Goal: Find specific page/section: Find specific page/section

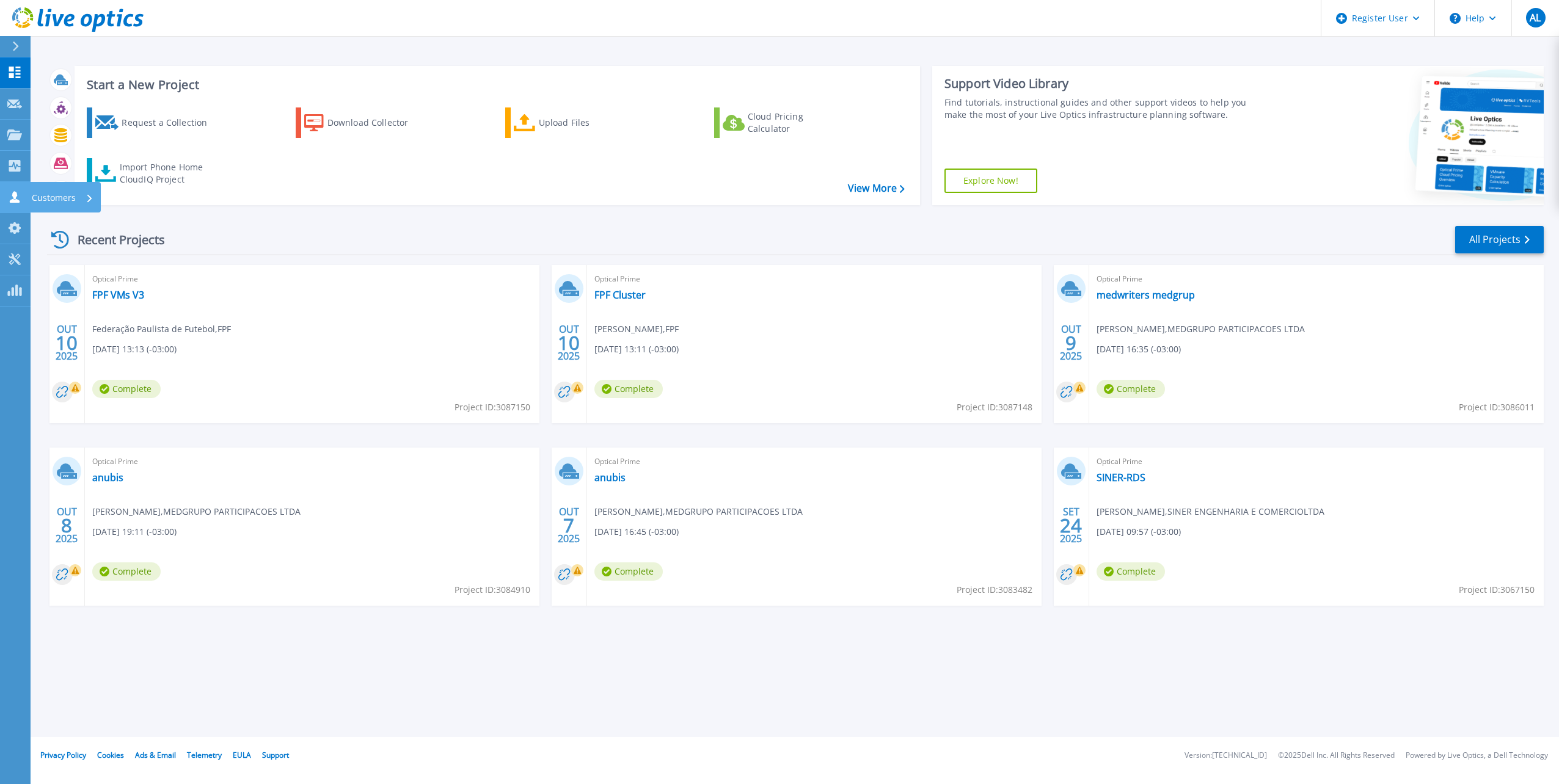
click at [12, 193] on icon at bounding box center [15, 197] width 15 height 12
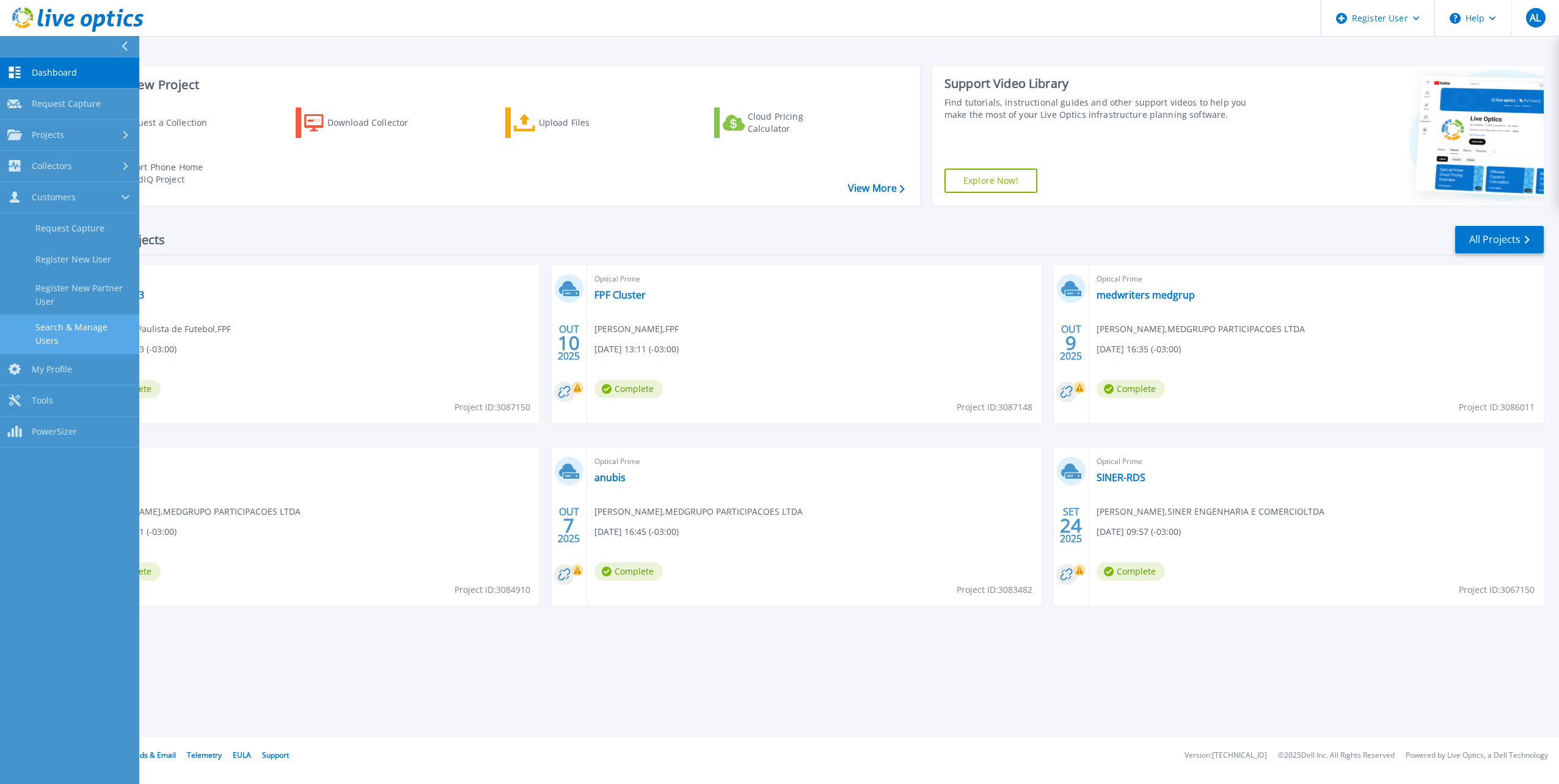
click at [59, 333] on link "Search & Manage Users" at bounding box center [69, 334] width 139 height 39
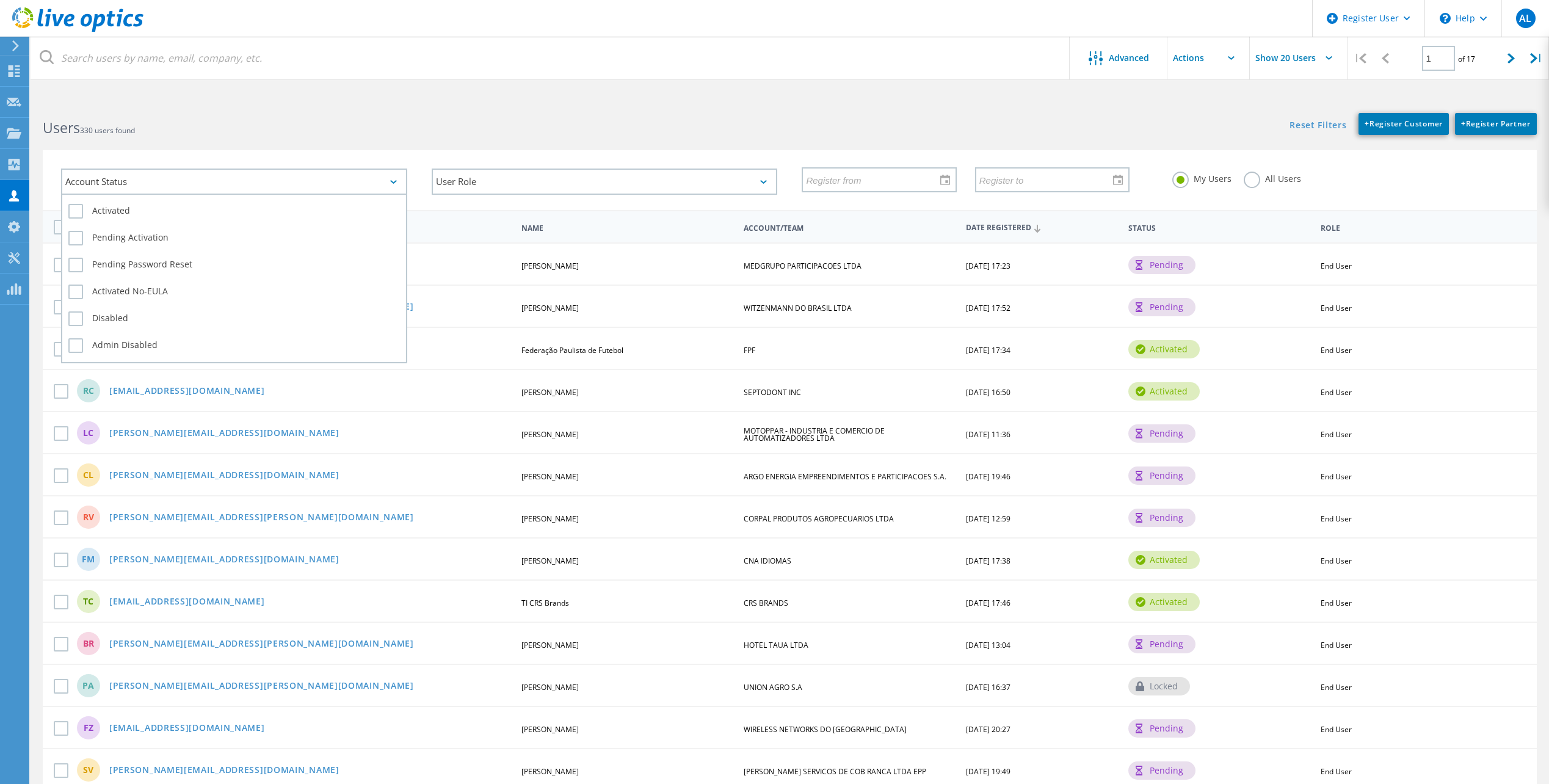
click at [160, 185] on div "Account Status" at bounding box center [234, 181] width 347 height 26
click at [857, 177] on input "text" at bounding box center [874, 179] width 144 height 23
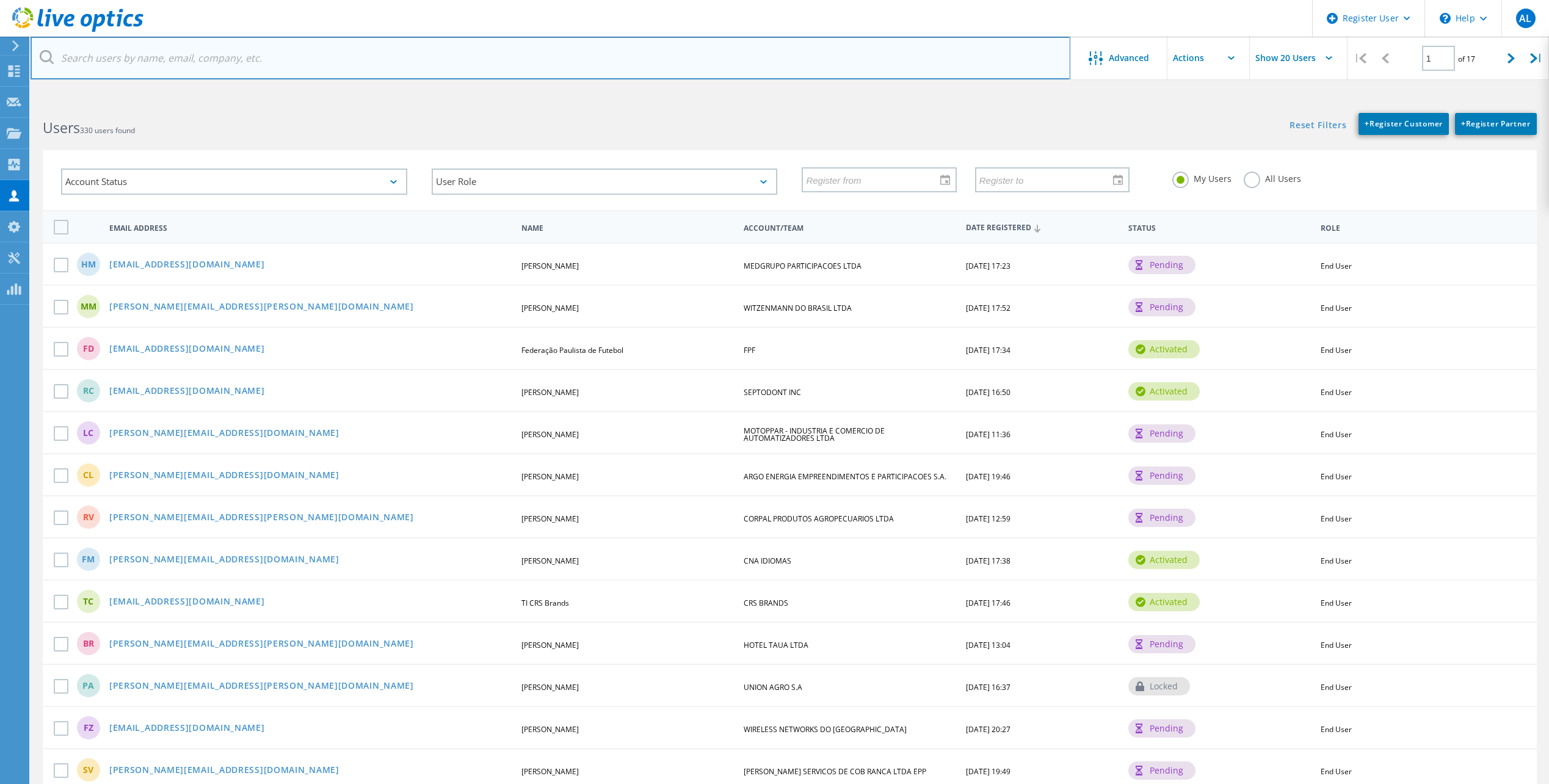
click at [631, 76] on input "text" at bounding box center [550, 57] width 1040 height 42
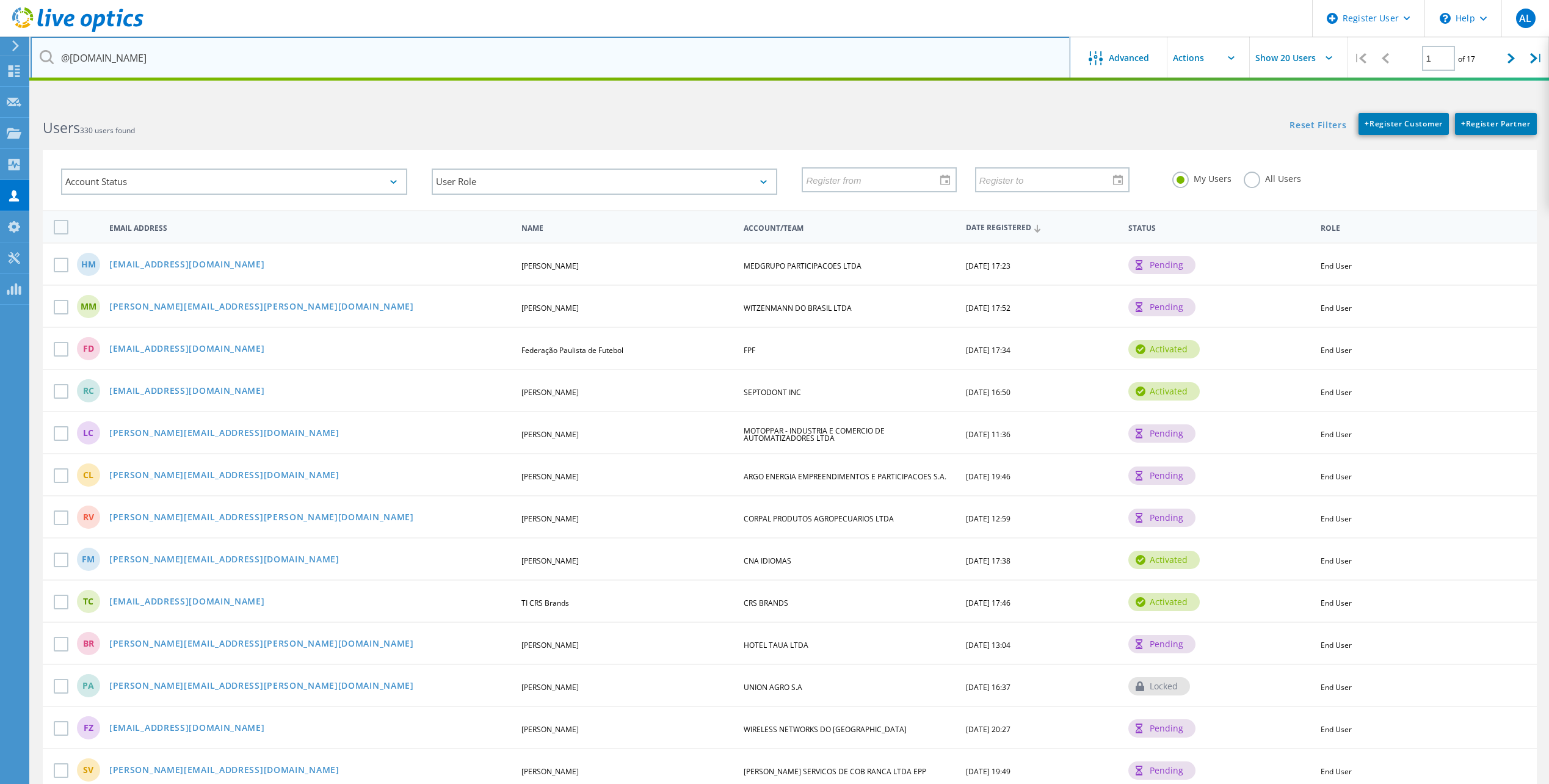
click at [1007, 65] on input "@crsbrands.com.br" at bounding box center [550, 57] width 1040 height 42
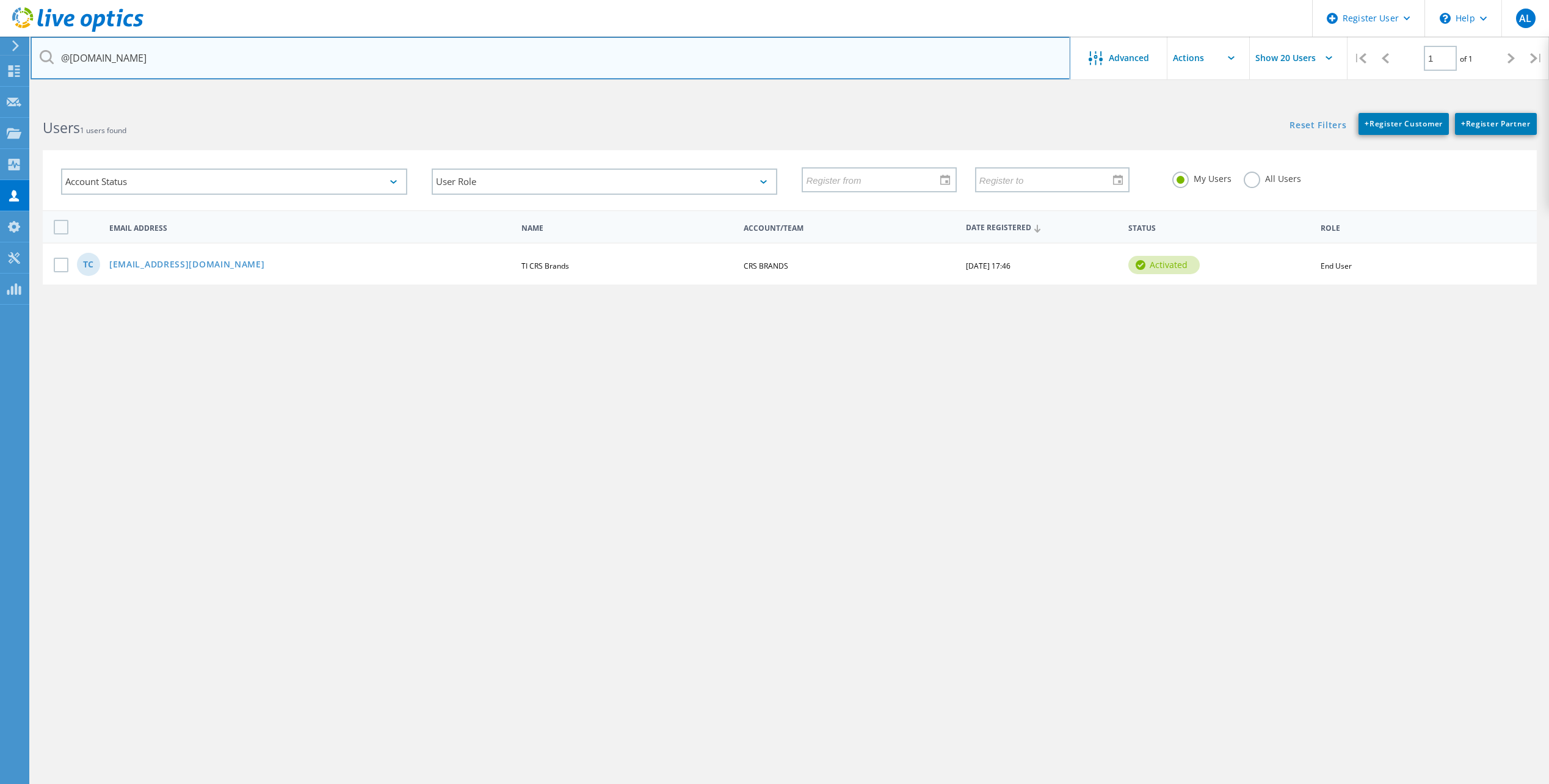
type input "@crsbrands.com.br"
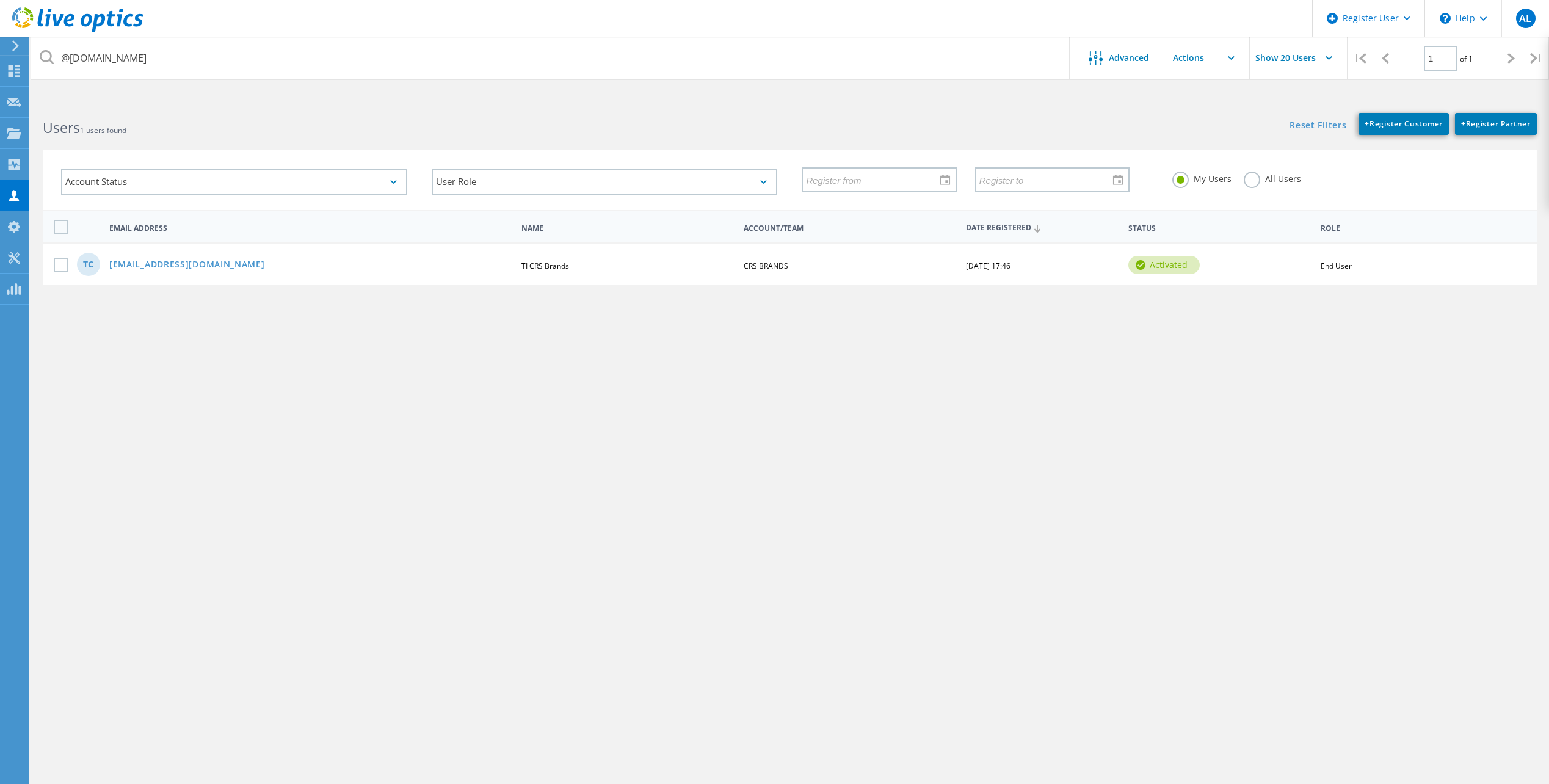
click at [195, 258] on div "TC ticereser@crsbrands.com.br TI CRS Brands CRS BRANDS 06/30/2025, 17:46 activa…" at bounding box center [789, 263] width 1495 height 42
click at [189, 268] on link "[EMAIL_ADDRESS][DOMAIN_NAME]" at bounding box center [187, 265] width 156 height 10
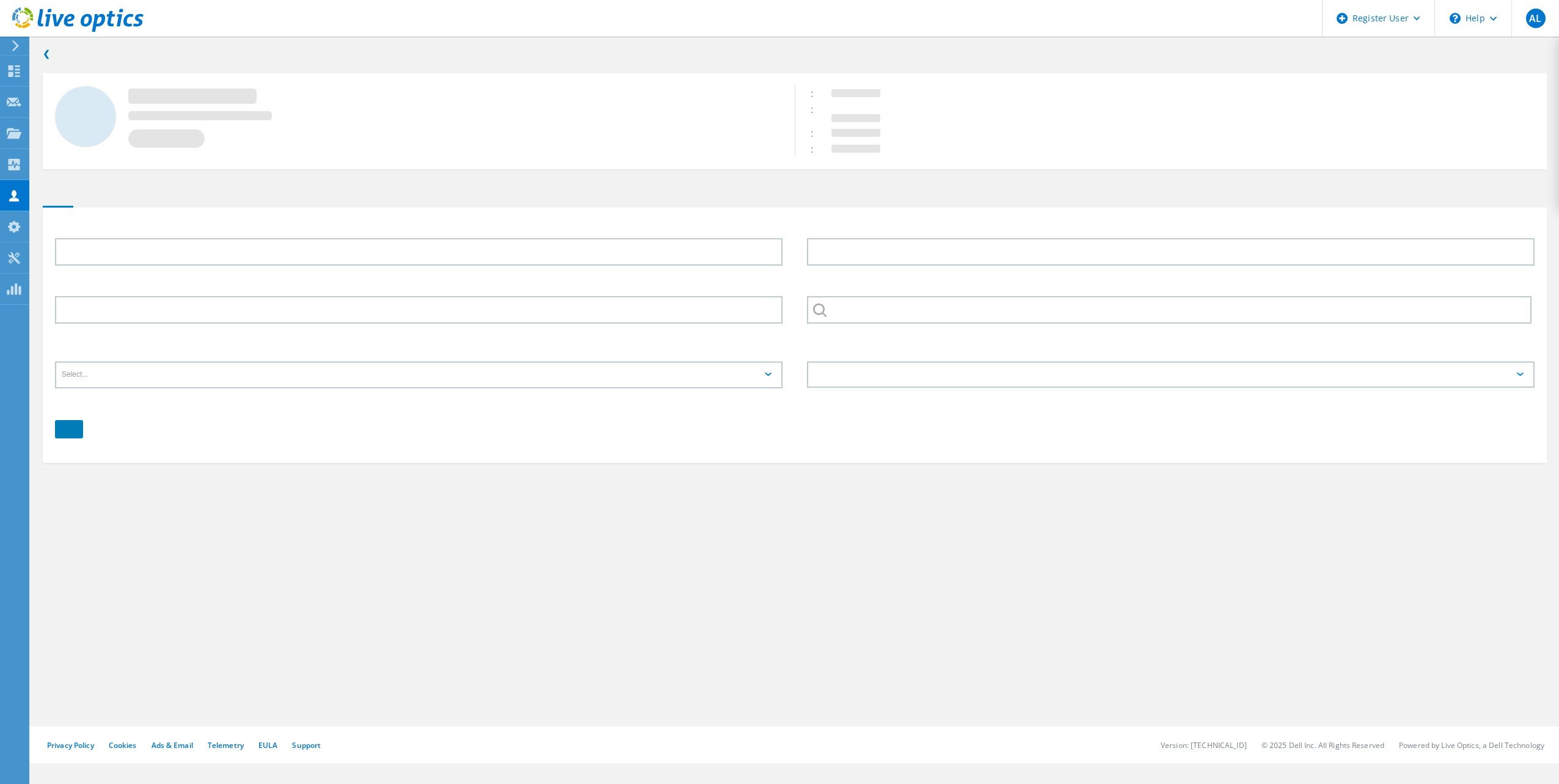
type input "TI"
type input "CRS Brands"
type input "CRS BRANDS"
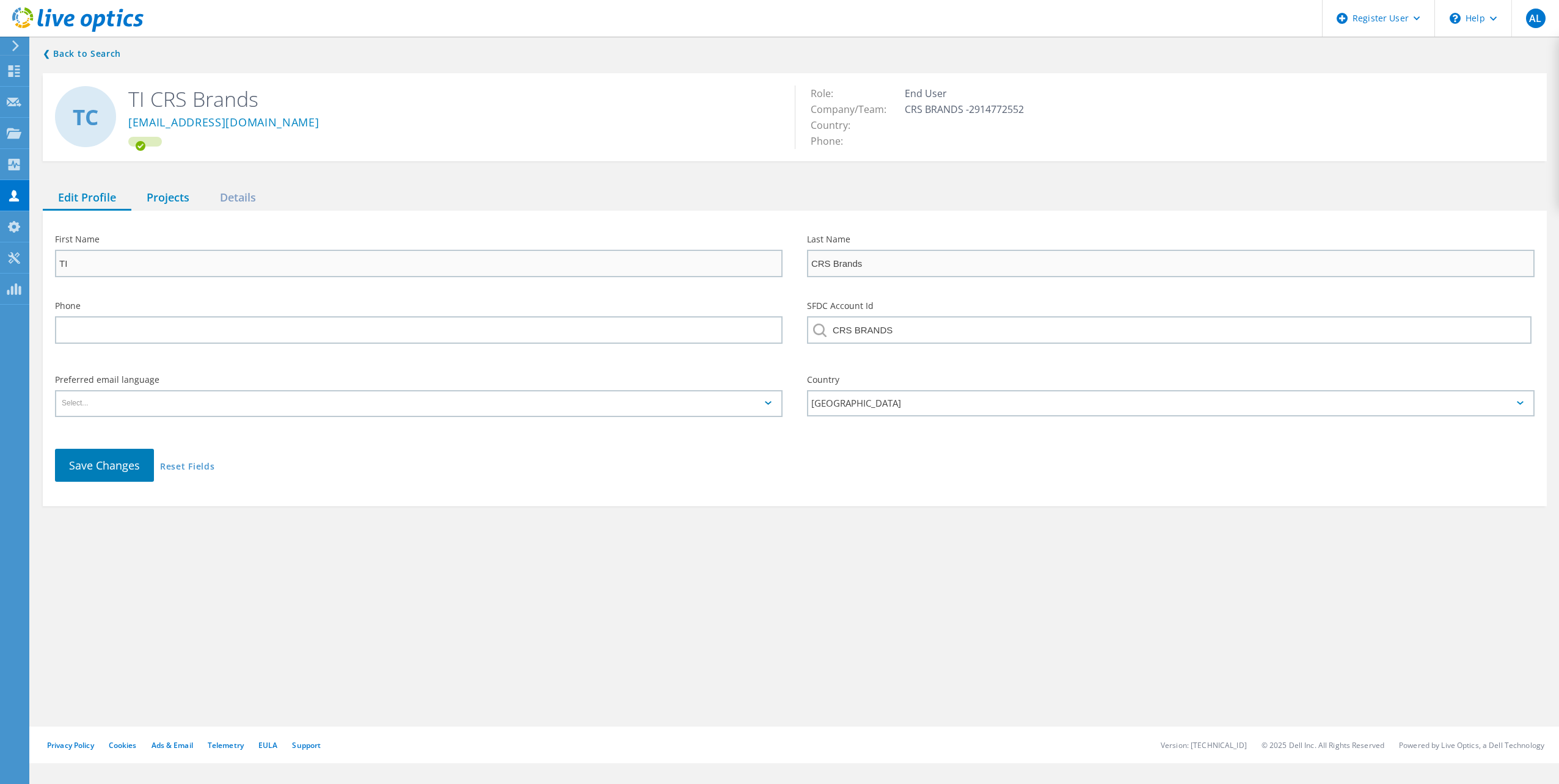
click at [174, 202] on div "Projects" at bounding box center [168, 198] width 73 height 25
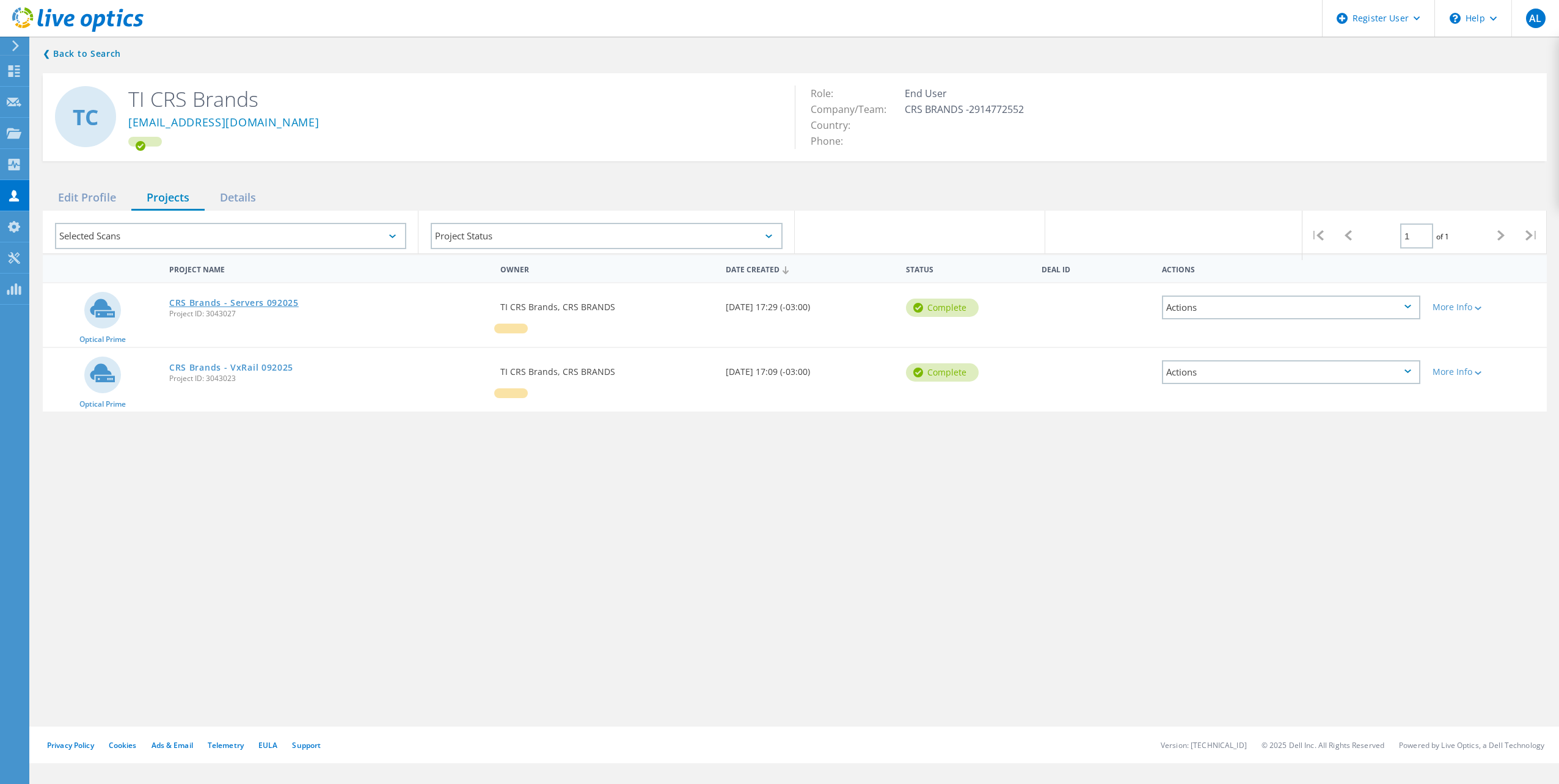
drag, startPoint x: 101, startPoint y: 309, endPoint x: 204, endPoint y: 297, distance: 103.7
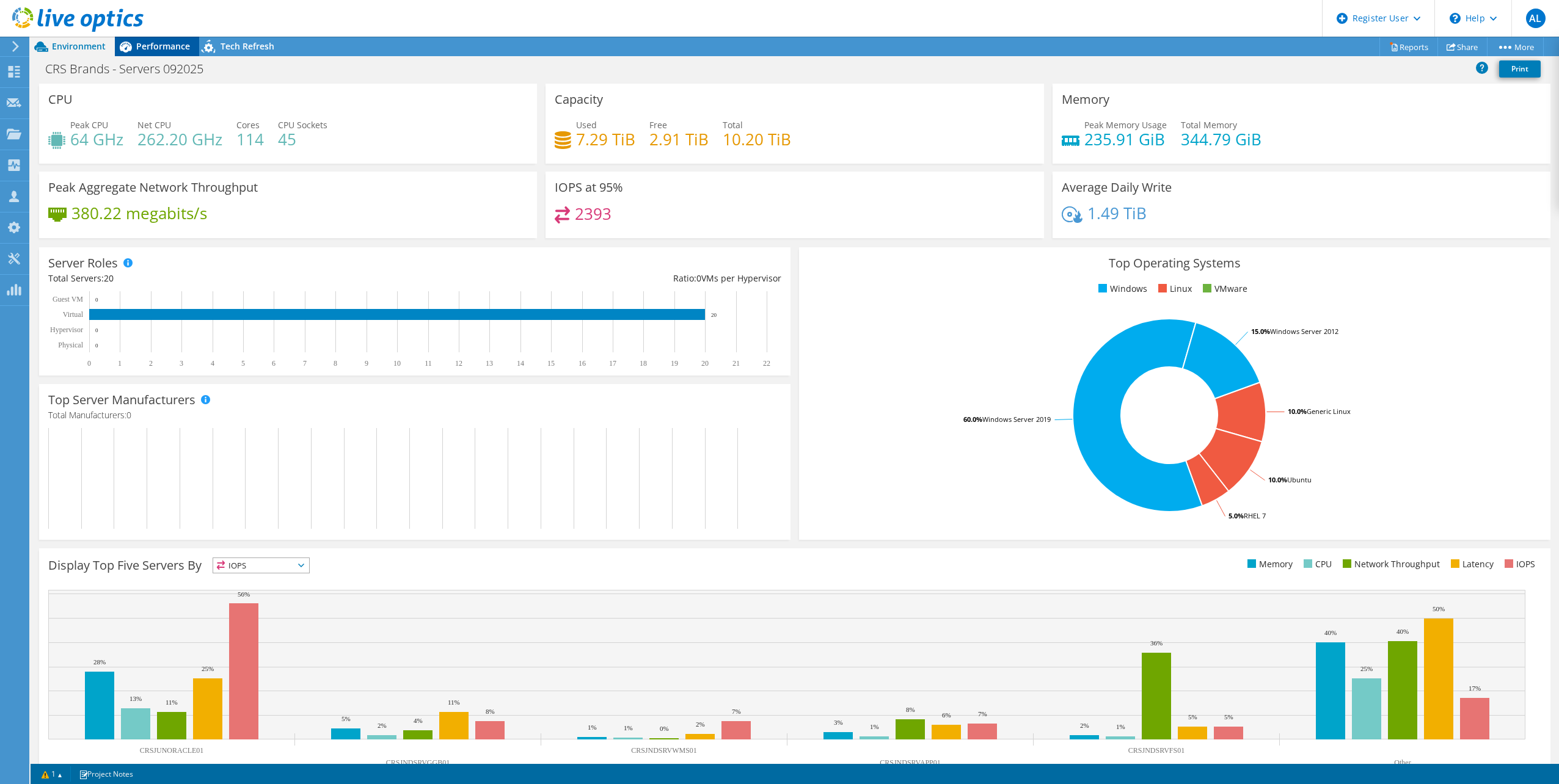
click at [133, 51] on icon at bounding box center [125, 46] width 22 height 22
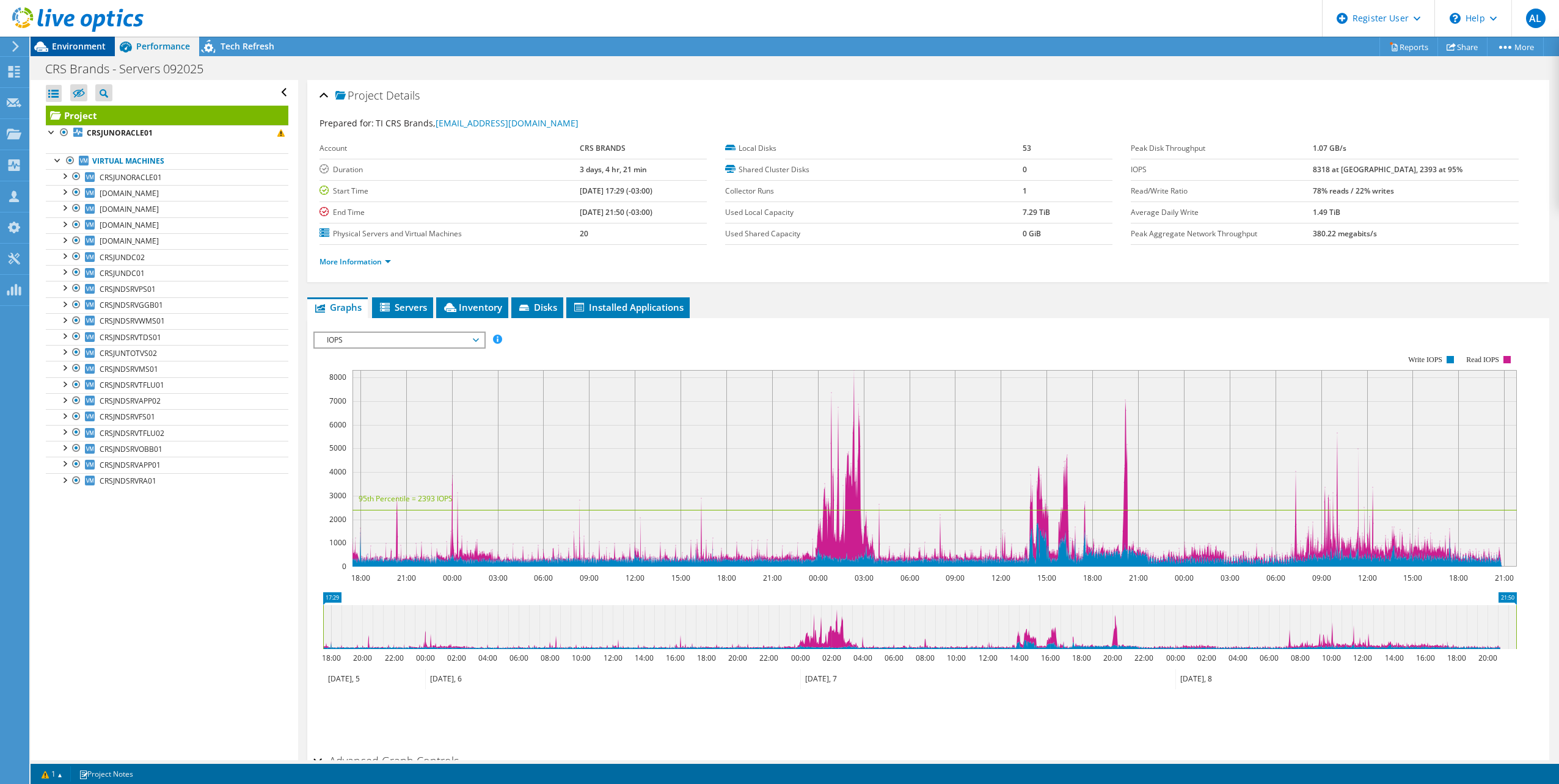
click at [78, 41] on span "Environment" at bounding box center [79, 46] width 54 height 12
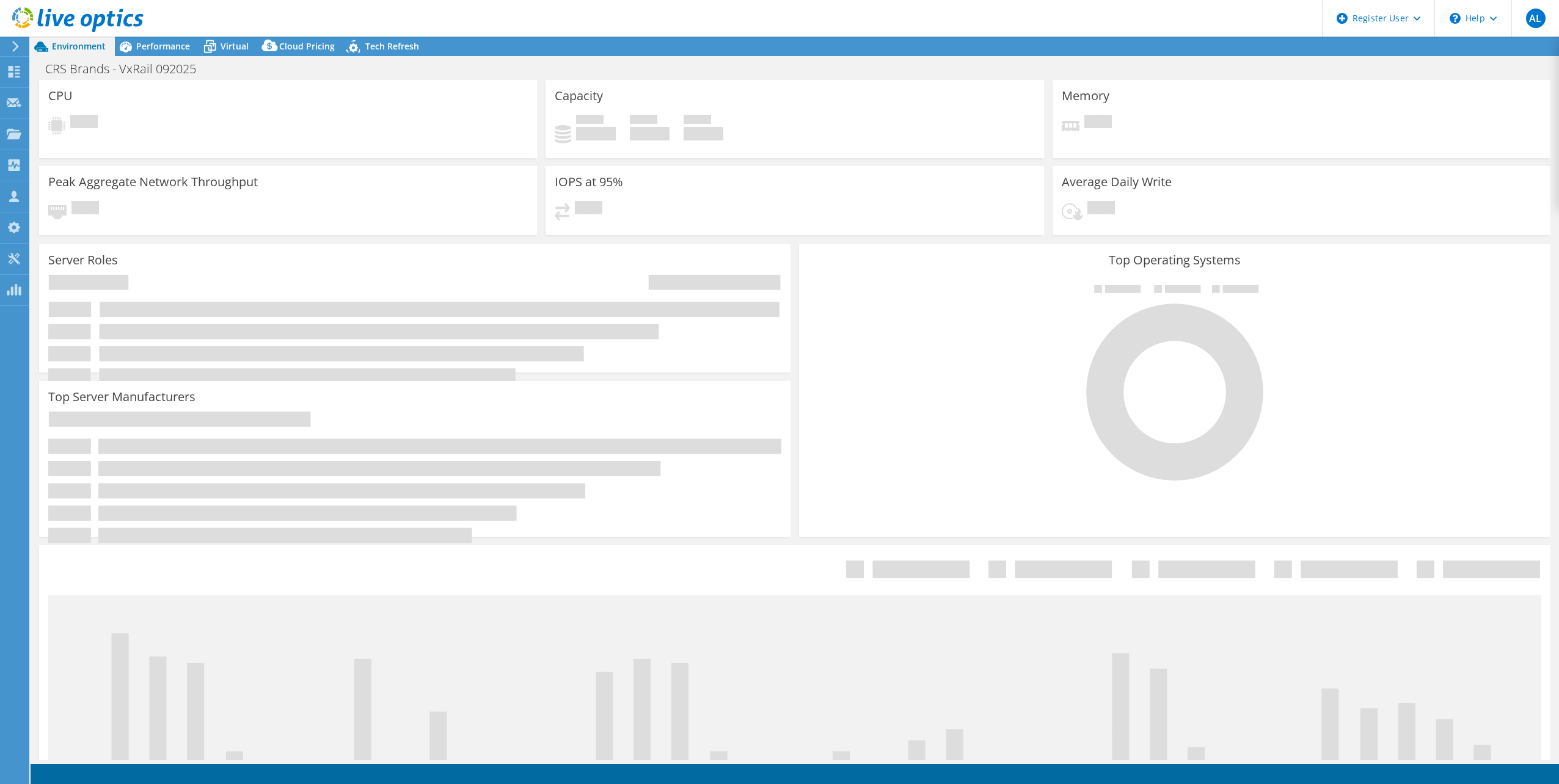
select select "USD"
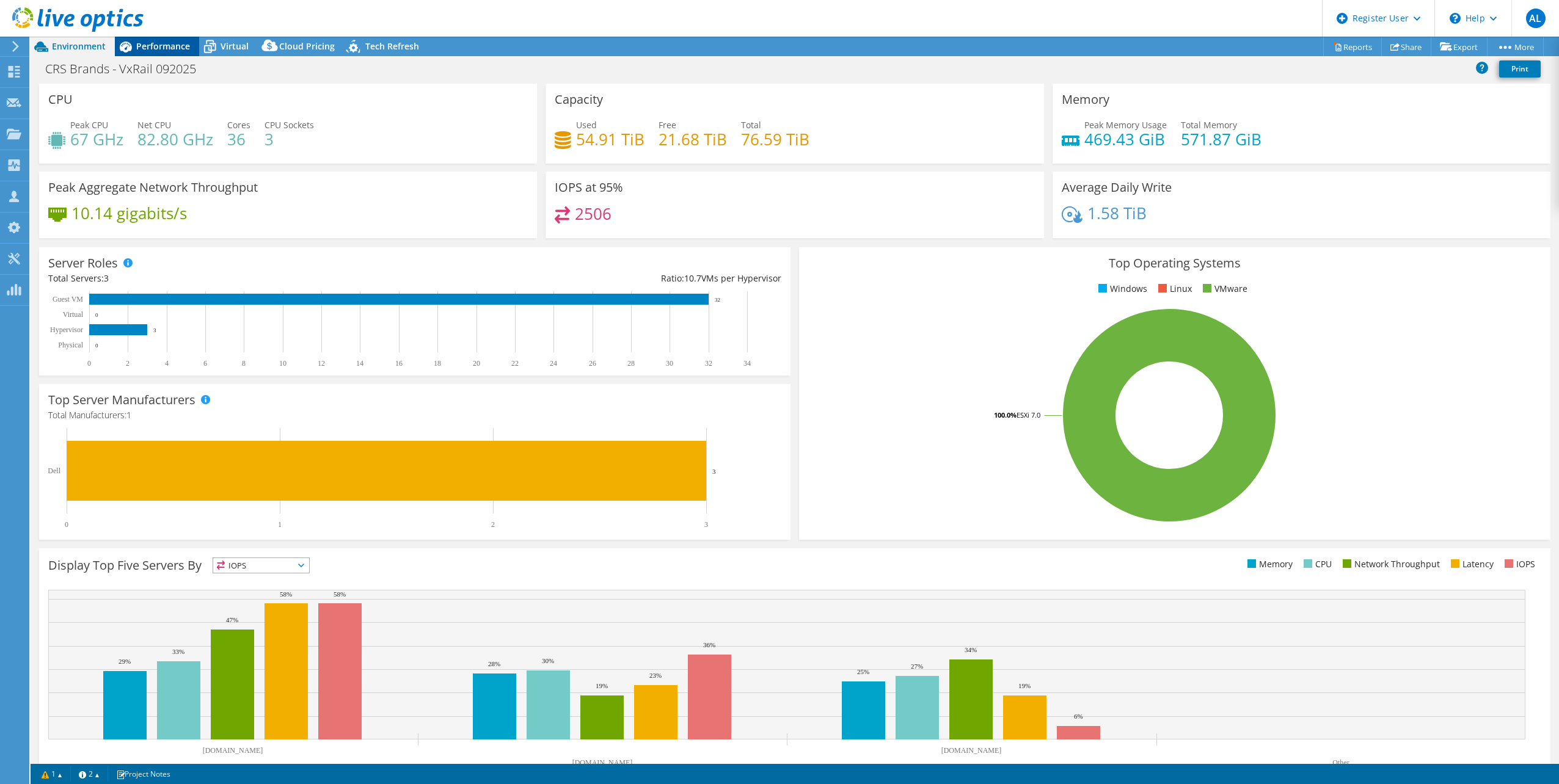
click at [158, 49] on span "Performance" at bounding box center [163, 46] width 54 height 12
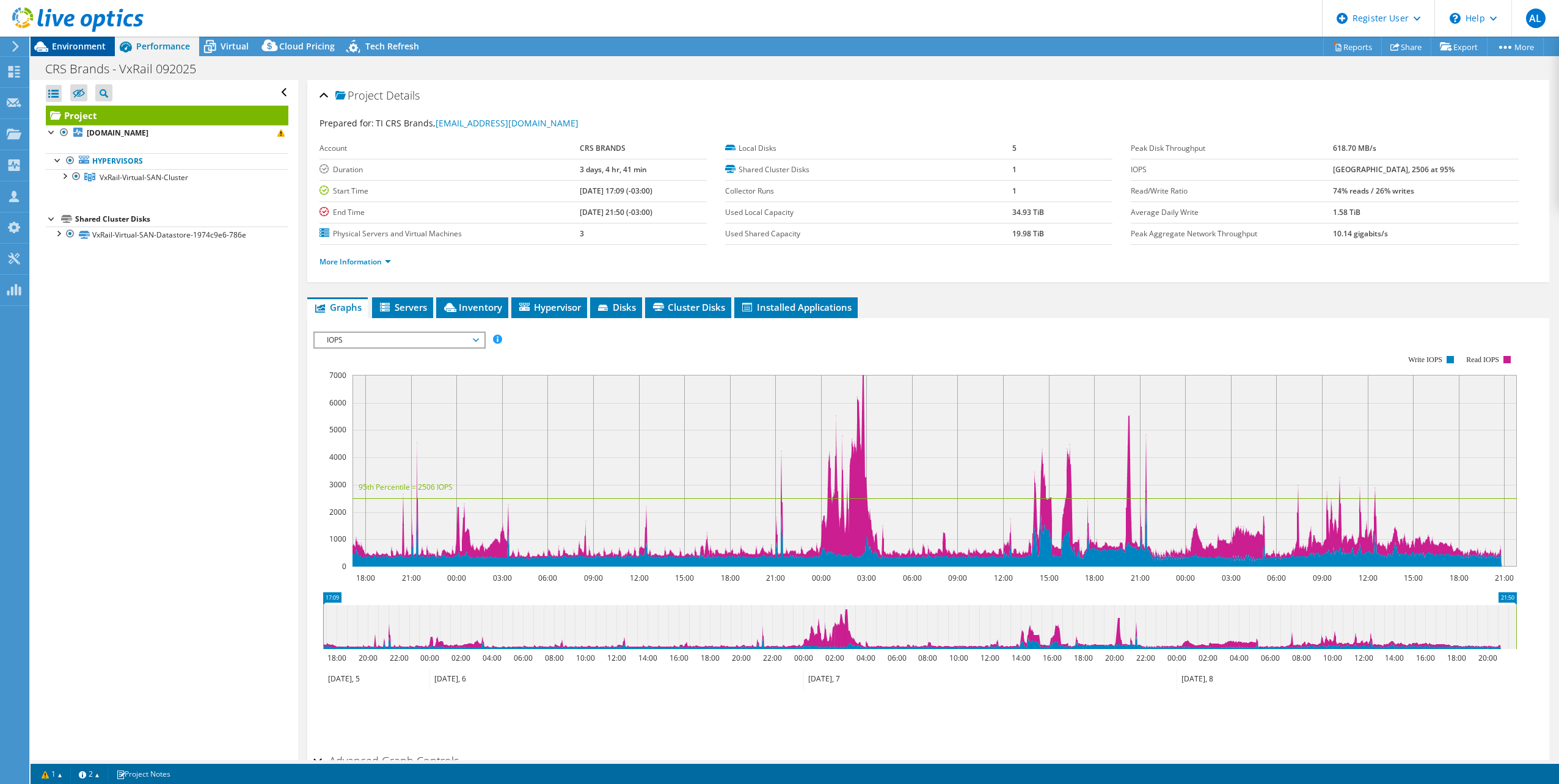
click at [79, 52] on div "Environment" at bounding box center [72, 46] width 84 height 19
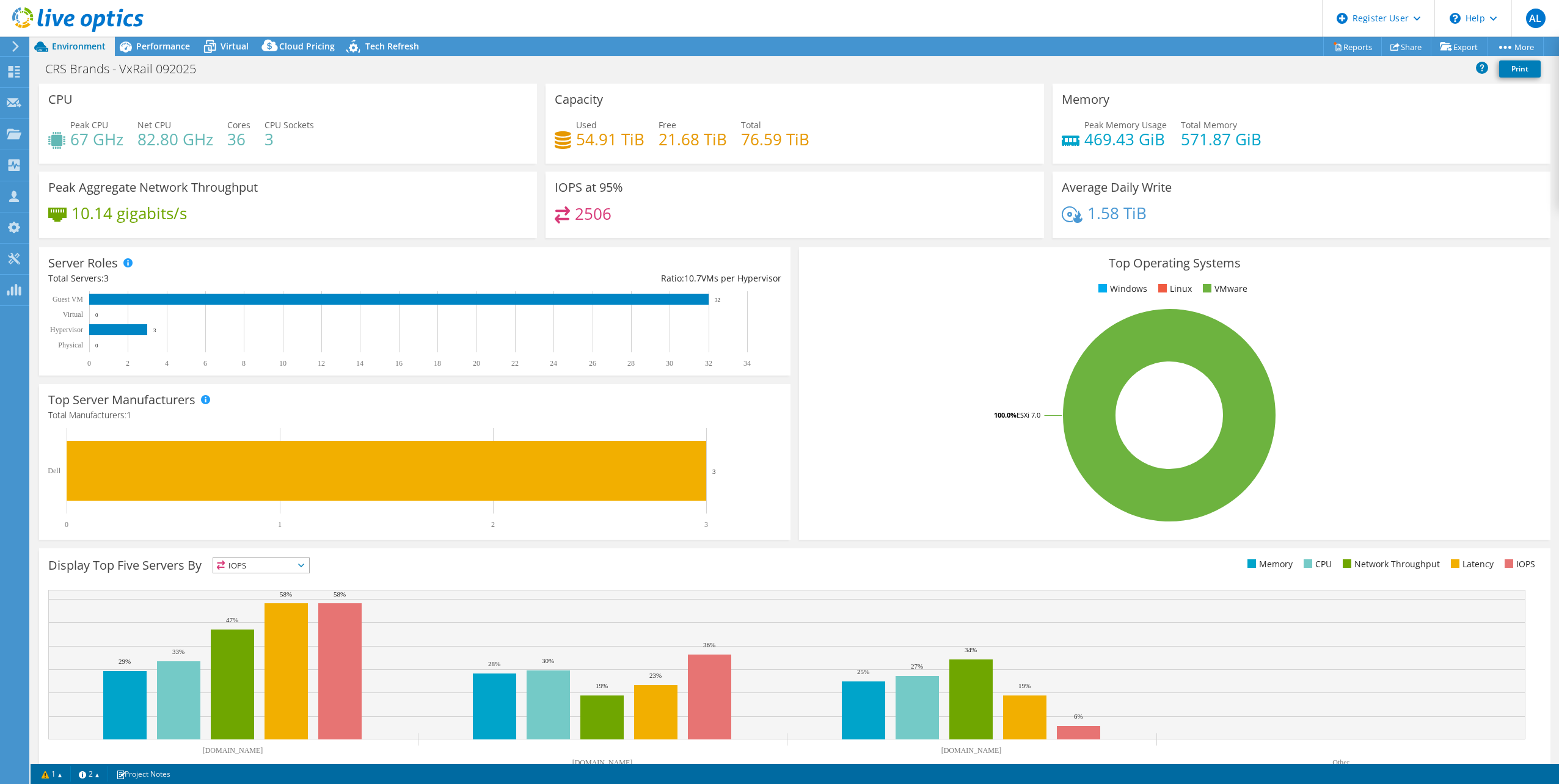
drag, startPoint x: 242, startPoint y: 45, endPoint x: 249, endPoint y: 58, distance: 14.8
click at [242, 45] on span "Virtual" at bounding box center [235, 46] width 28 height 12
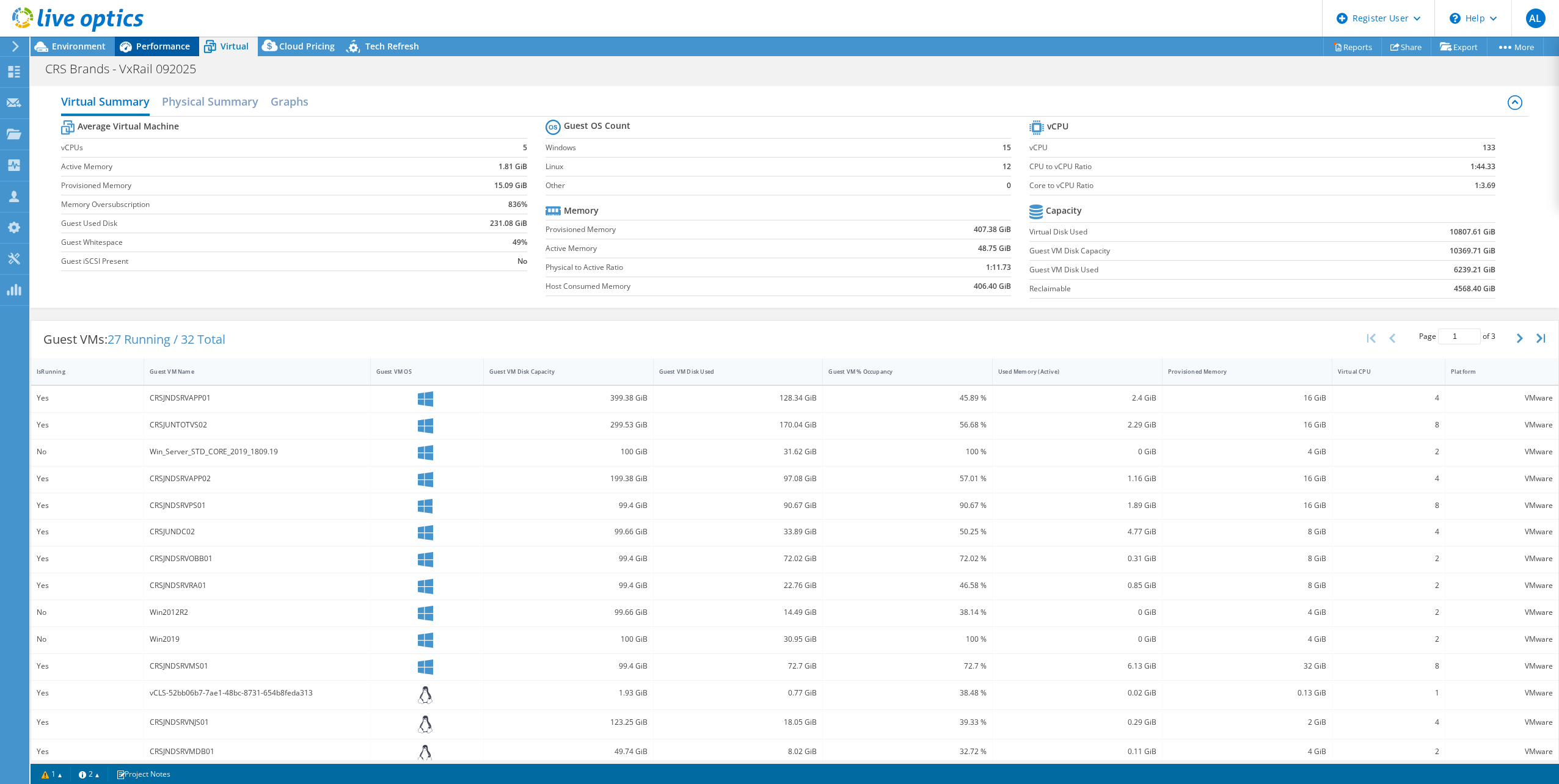
click at [174, 56] on div "Performance" at bounding box center [157, 46] width 84 height 19
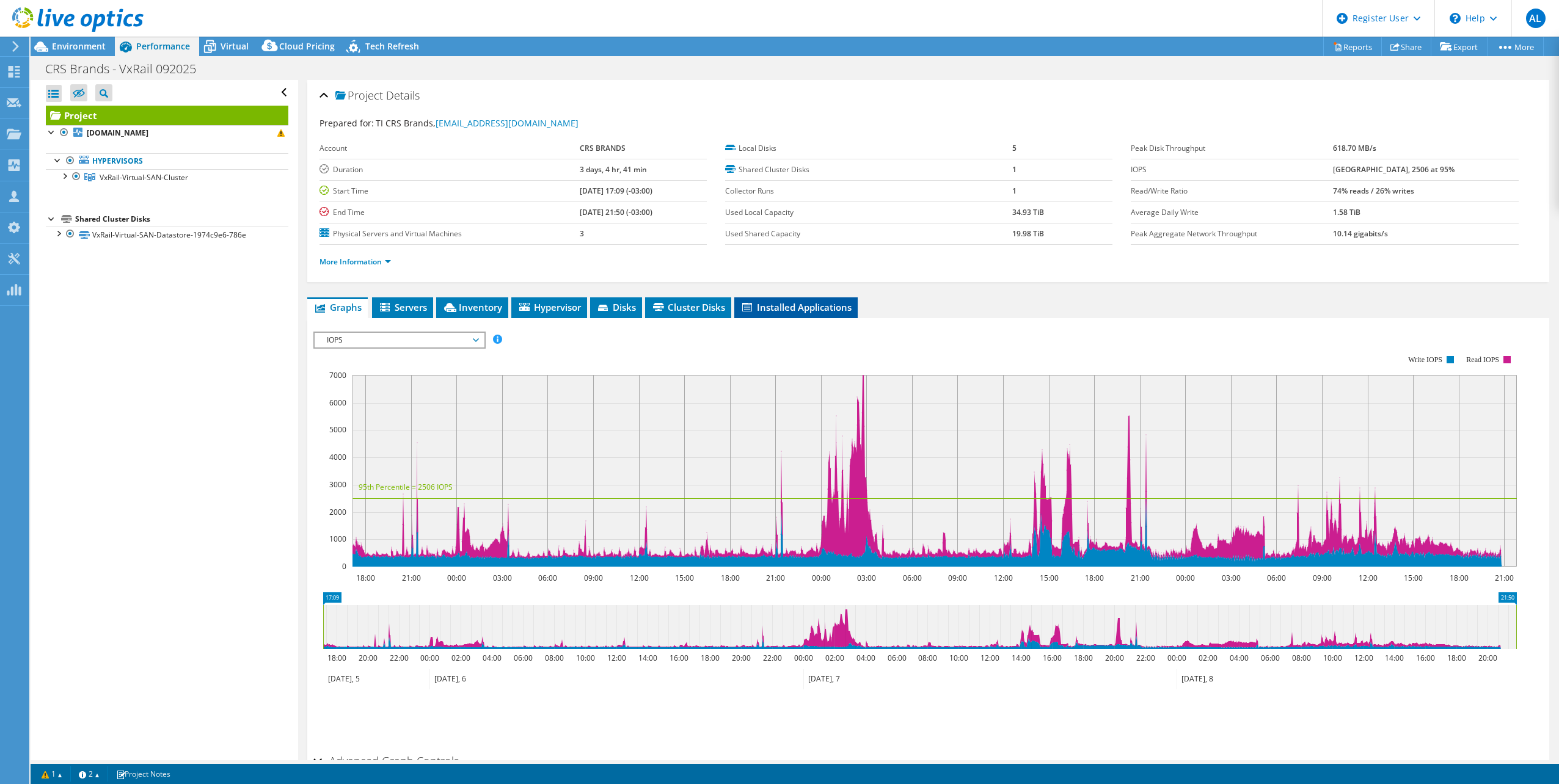
click at [812, 314] on li "Installed Applications" at bounding box center [796, 308] width 123 height 21
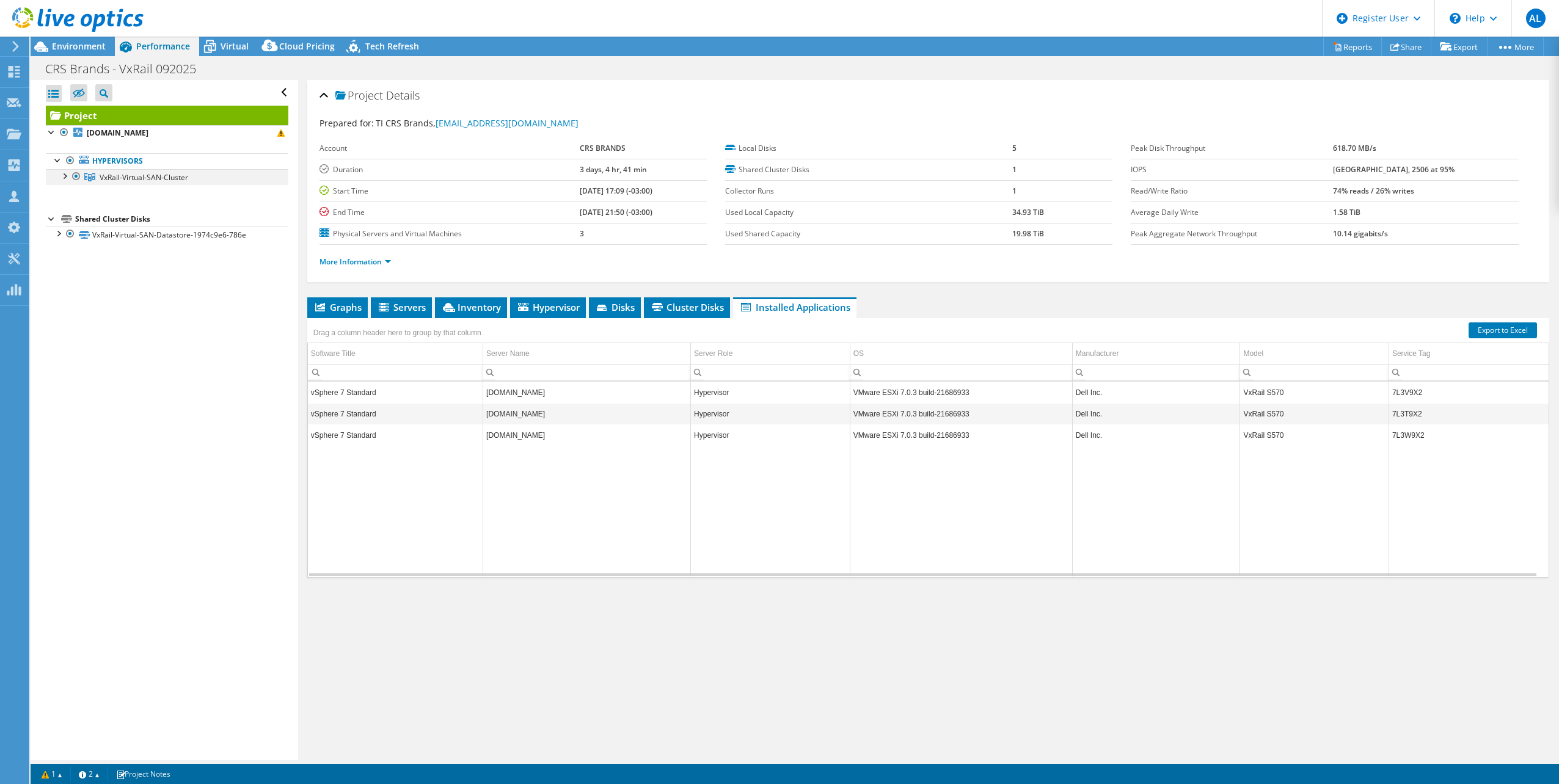
click at [64, 177] on div at bounding box center [64, 175] width 12 height 12
click at [100, 53] on div "Environment" at bounding box center [72, 46] width 84 height 19
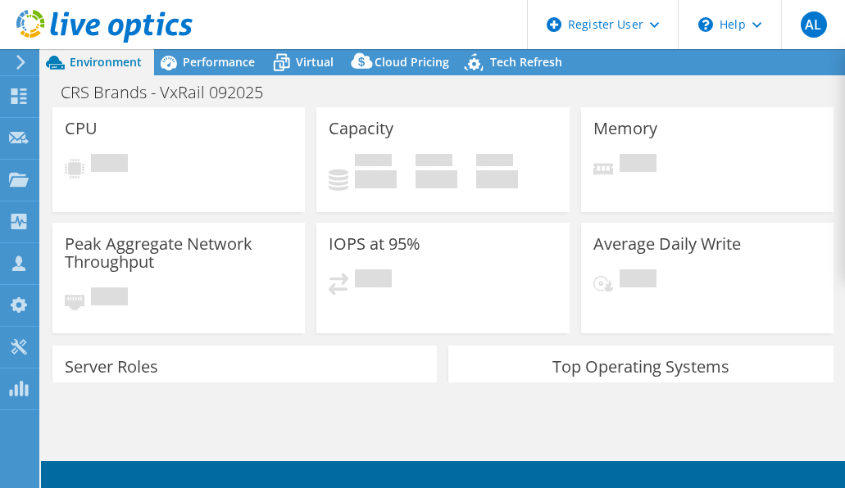
select select
select select "USD"
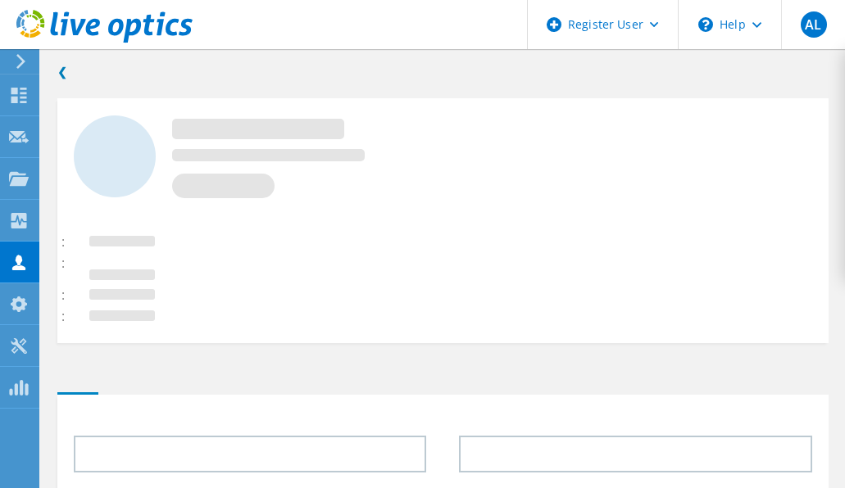
type input "TI"
type input "CRS Brands"
type input "CRS BRANDS"
